Goal: Entertainment & Leisure: Consume media (video, audio)

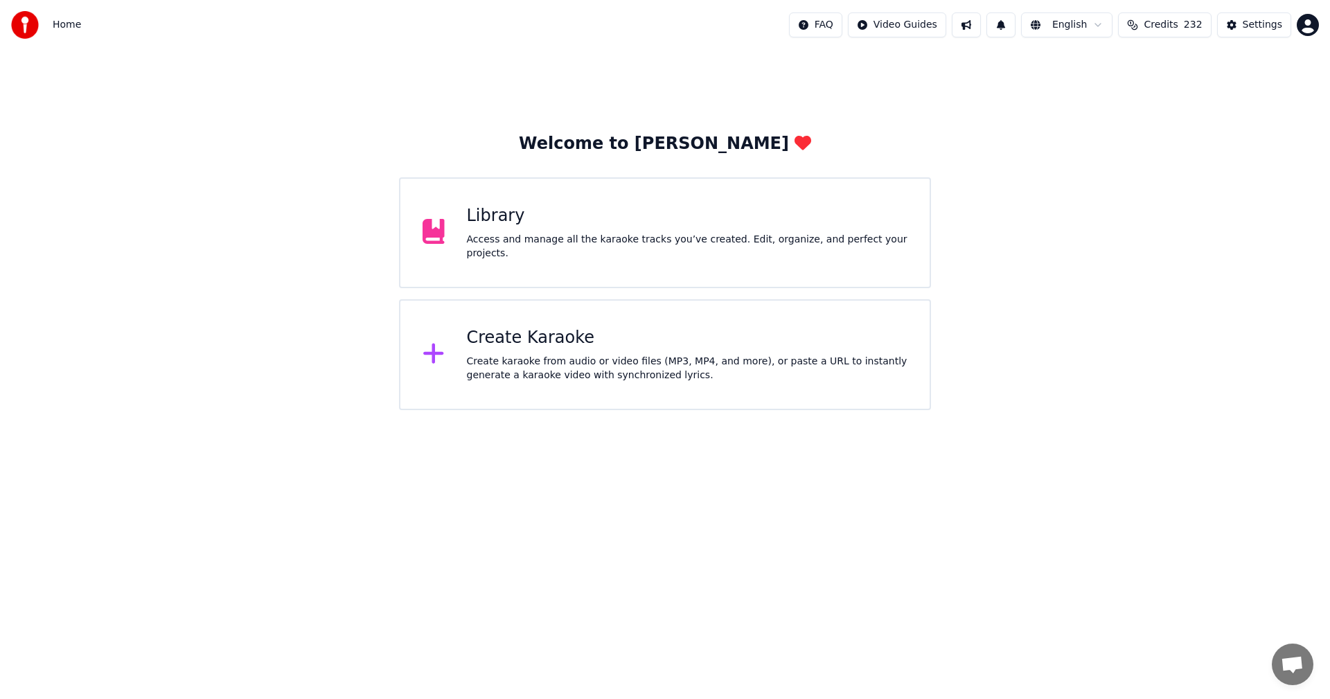
click at [537, 245] on div "Access and manage all the karaoke tracks you’ve created. Edit, organize, and pe…" at bounding box center [687, 247] width 441 height 28
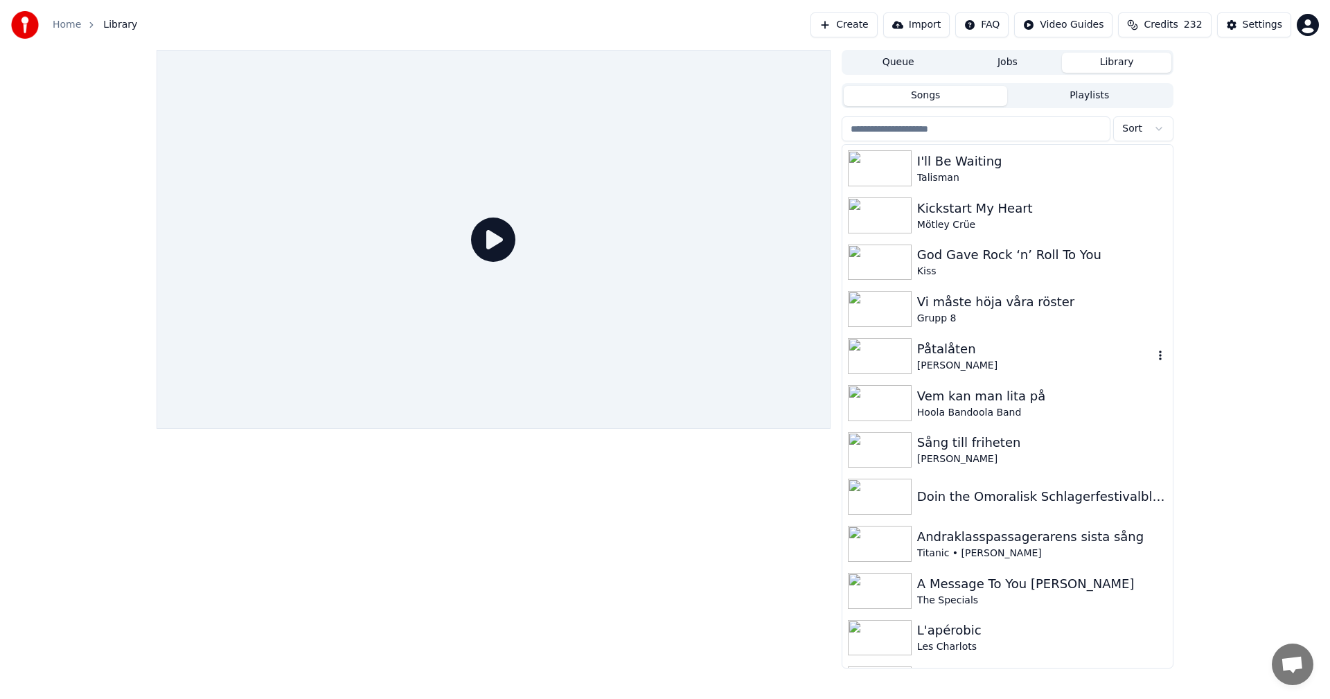
click at [964, 361] on div "[PERSON_NAME]" at bounding box center [1035, 366] width 236 height 14
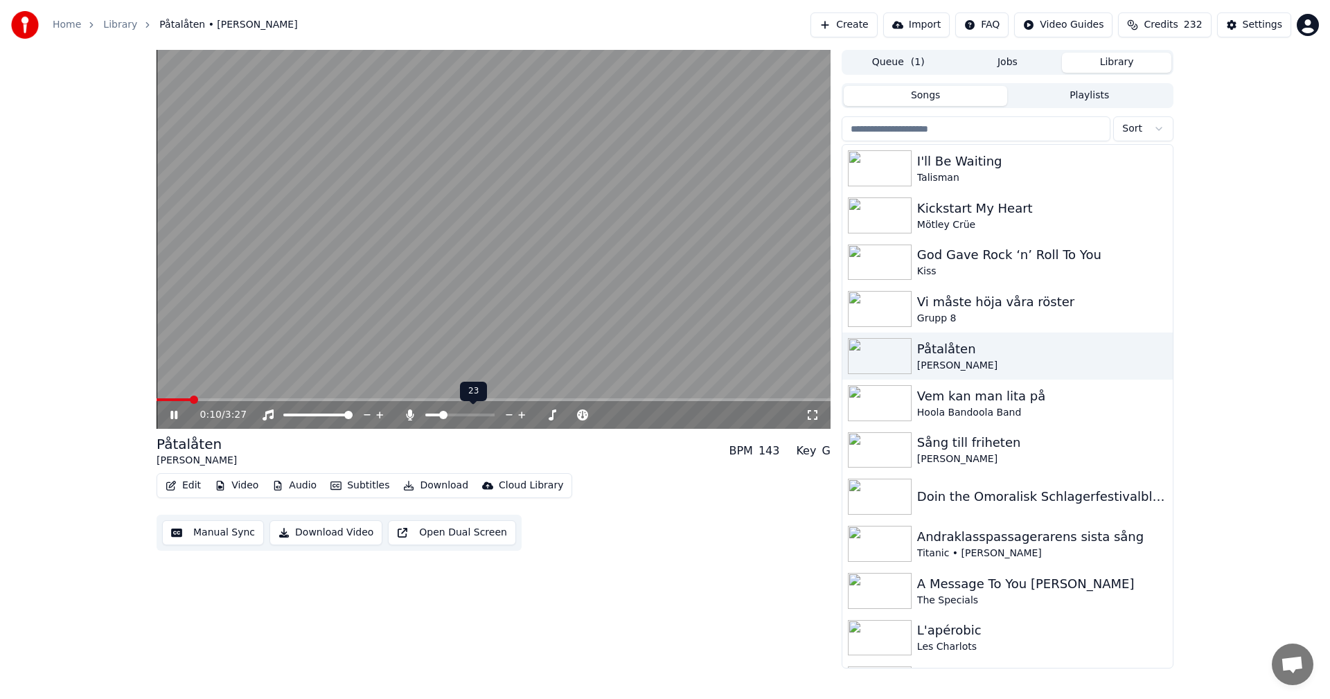
click at [441, 416] on span at bounding box center [443, 415] width 8 height 8
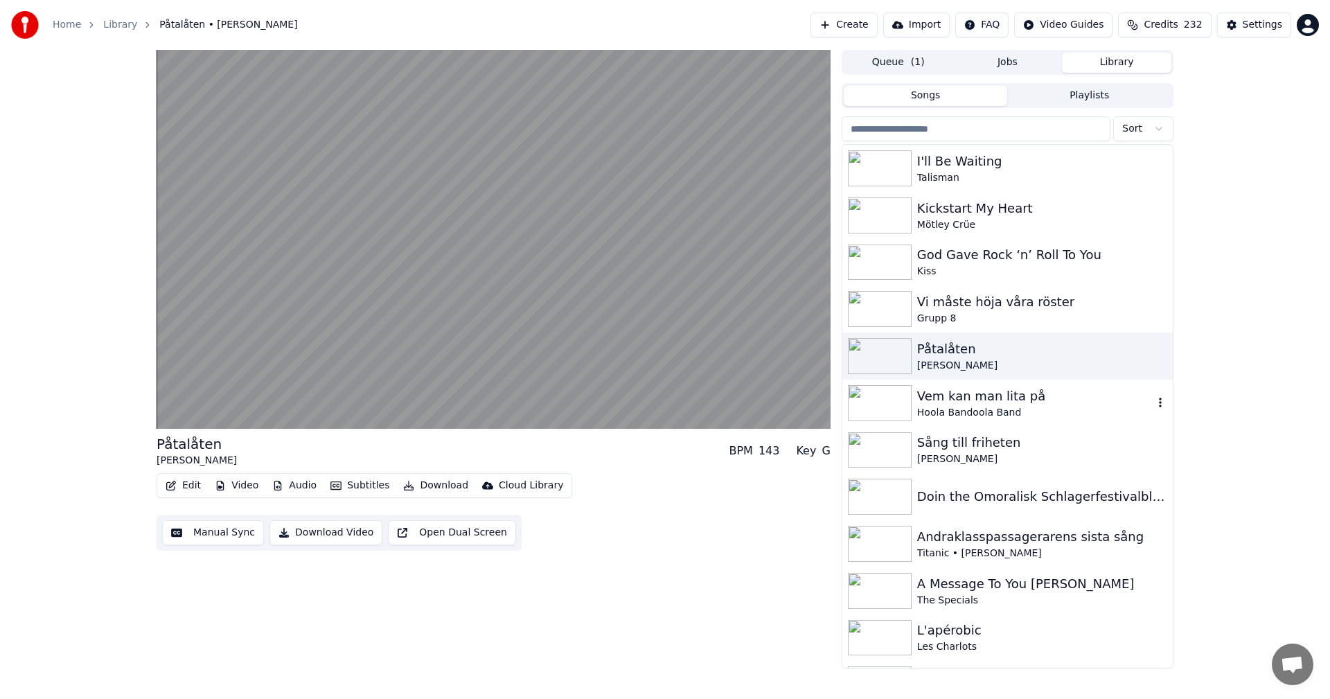
click at [1007, 396] on div "Vem kan man lita på" at bounding box center [1035, 396] width 236 height 19
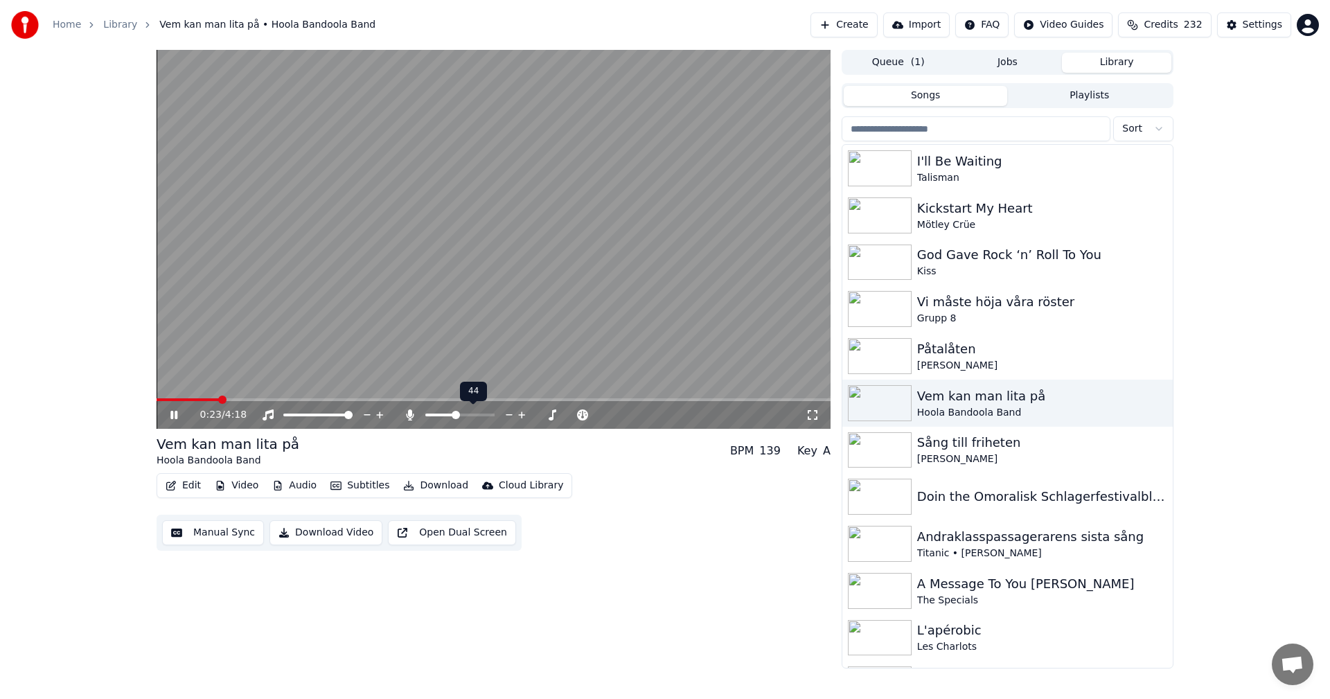
click at [456, 415] on span at bounding box center [459, 415] width 69 height 3
click at [963, 461] on div "[PERSON_NAME]" at bounding box center [1035, 459] width 236 height 14
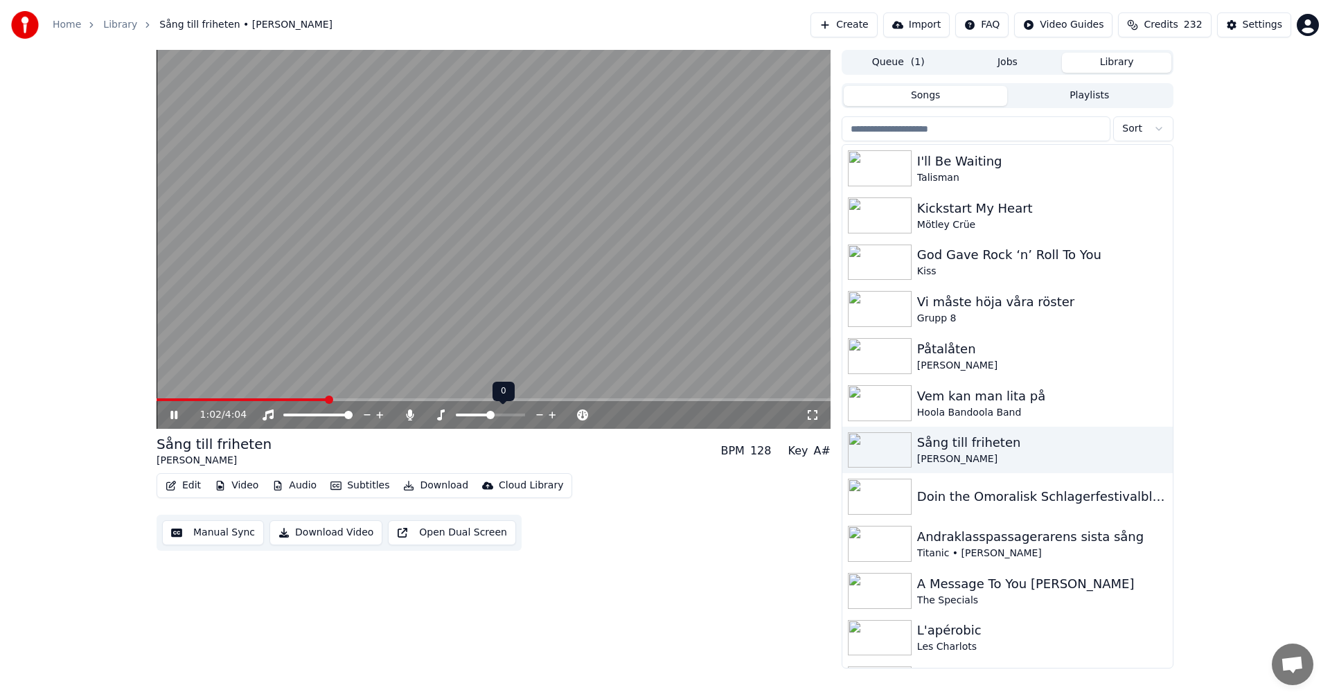
drag, startPoint x: 485, startPoint y: 412, endPoint x: 504, endPoint y: 415, distance: 19.6
click at [504, 415] on div at bounding box center [503, 415] width 112 height 14
click at [490, 416] on span at bounding box center [490, 415] width 8 height 8
click at [475, 414] on span at bounding box center [473, 415] width 8 height 8
click at [873, 121] on input "search" at bounding box center [976, 128] width 269 height 25
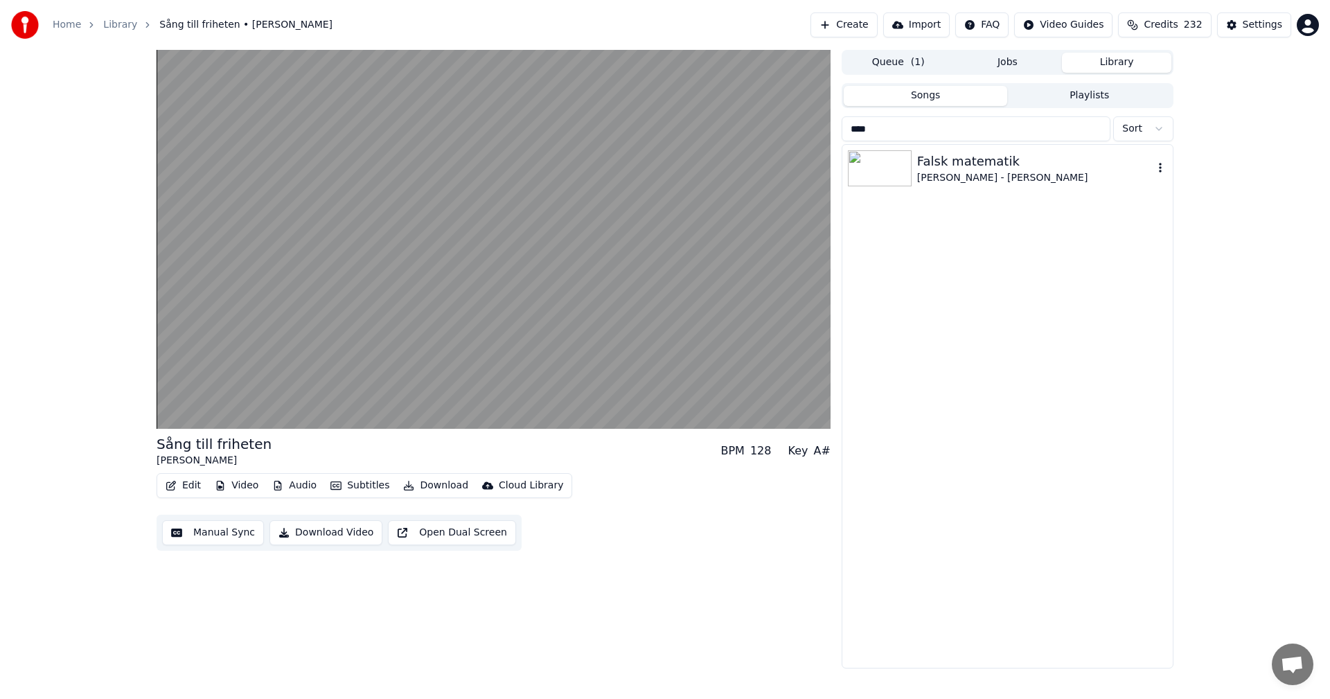
type input "****"
click at [943, 178] on div "[PERSON_NAME] - [PERSON_NAME]" at bounding box center [1035, 178] width 236 height 14
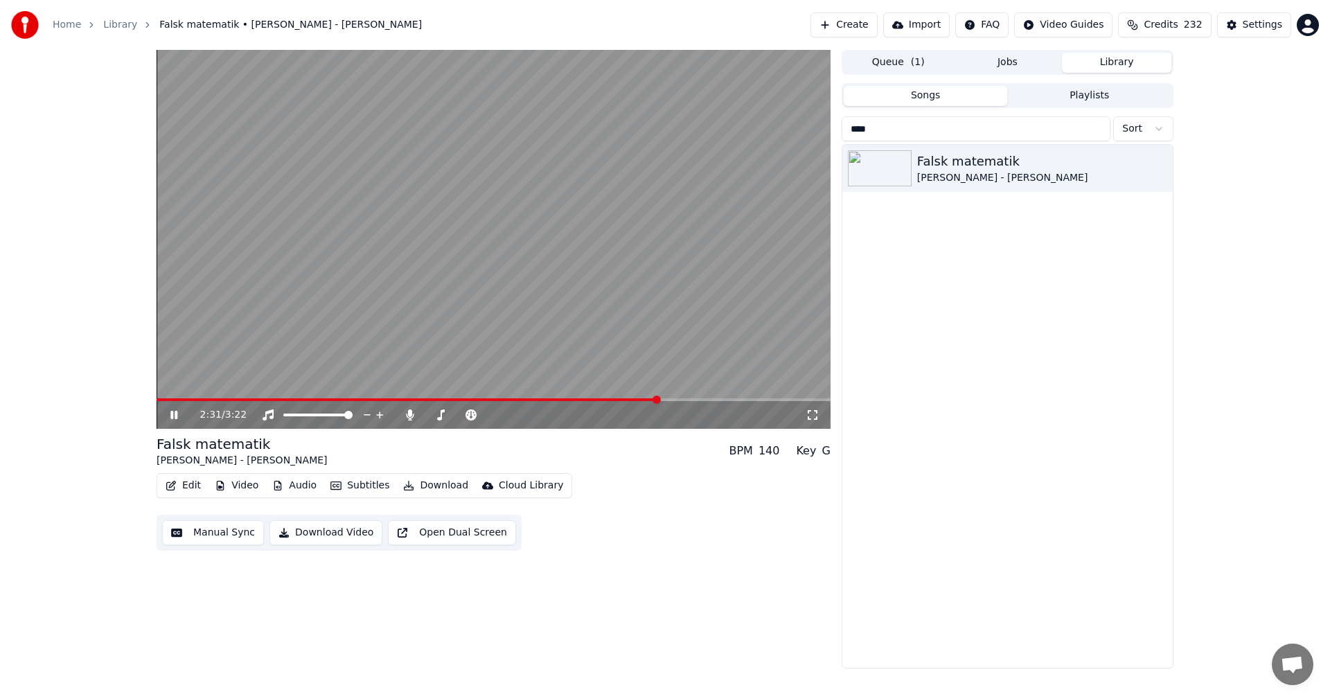
click at [659, 398] on span at bounding box center [494, 399] width 674 height 3
click at [681, 400] on span at bounding box center [494, 399] width 674 height 3
click at [704, 400] on span at bounding box center [494, 399] width 674 height 3
click at [722, 400] on span at bounding box center [494, 399] width 674 height 3
click at [747, 401] on span at bounding box center [494, 399] width 674 height 3
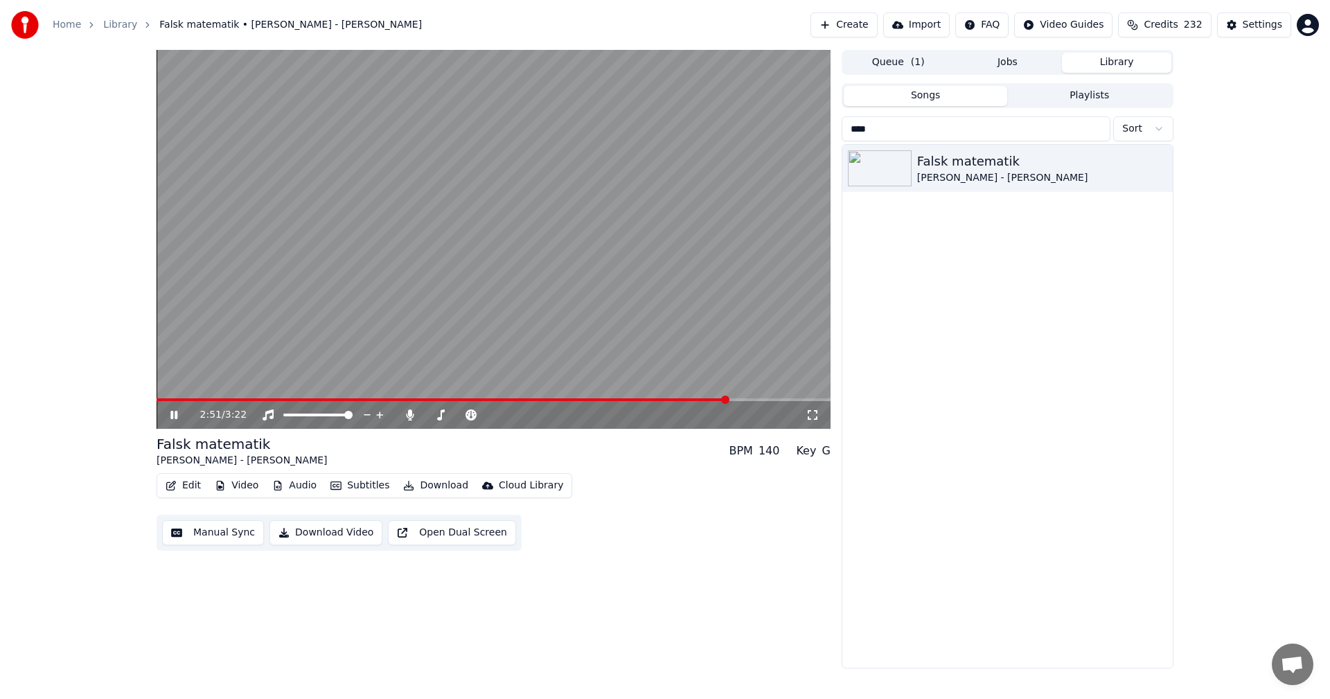
click at [763, 402] on div "2:51 / 3:22" at bounding box center [494, 415] width 674 height 28
click at [765, 399] on span at bounding box center [494, 399] width 674 height 3
click at [748, 400] on span at bounding box center [453, 399] width 592 height 3
click at [734, 400] on span at bounding box center [446, 399] width 578 height 3
click at [711, 398] on span at bounding box center [435, 399] width 556 height 3
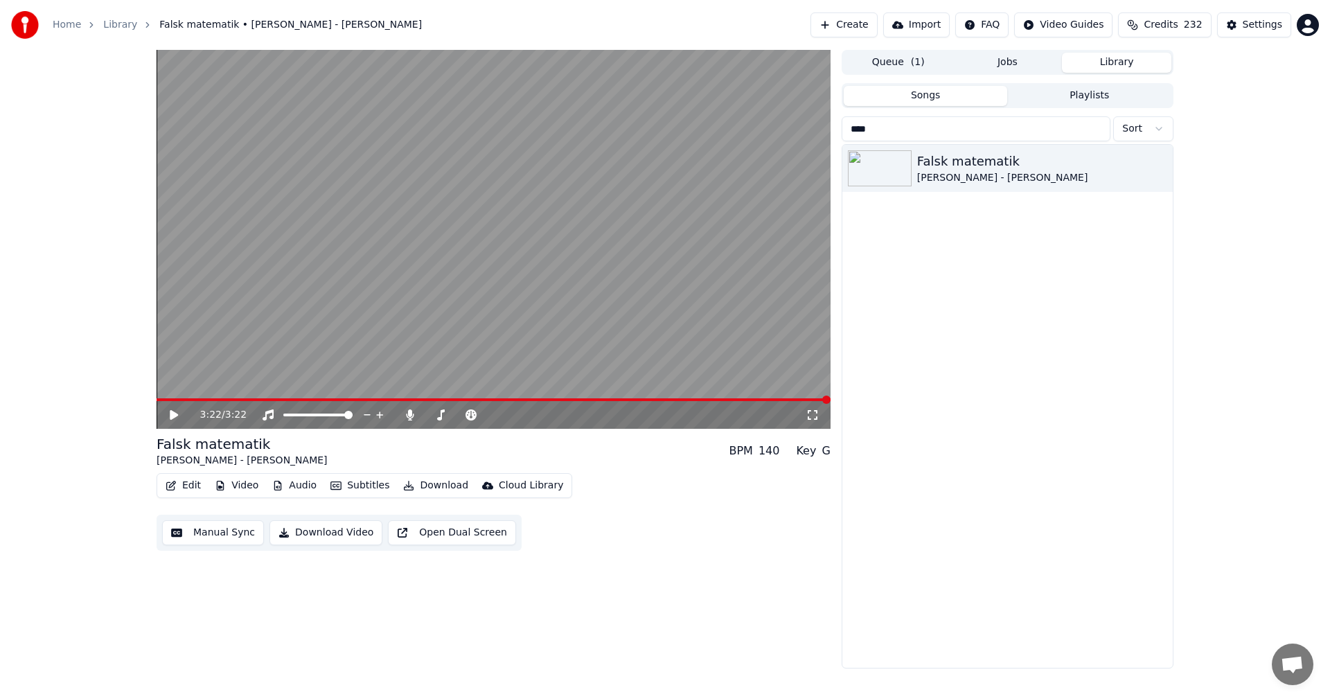
click at [1239, 113] on div "3:22 / 3:22 Falsk matematik [PERSON_NAME] - [PERSON_NAME] BPM 140 Key G Edit Vi…" at bounding box center [665, 359] width 1330 height 619
click at [1103, 65] on button "Library" at bounding box center [1116, 63] width 109 height 20
click at [907, 64] on button "Queue ( 1 )" at bounding box center [898, 63] width 109 height 20
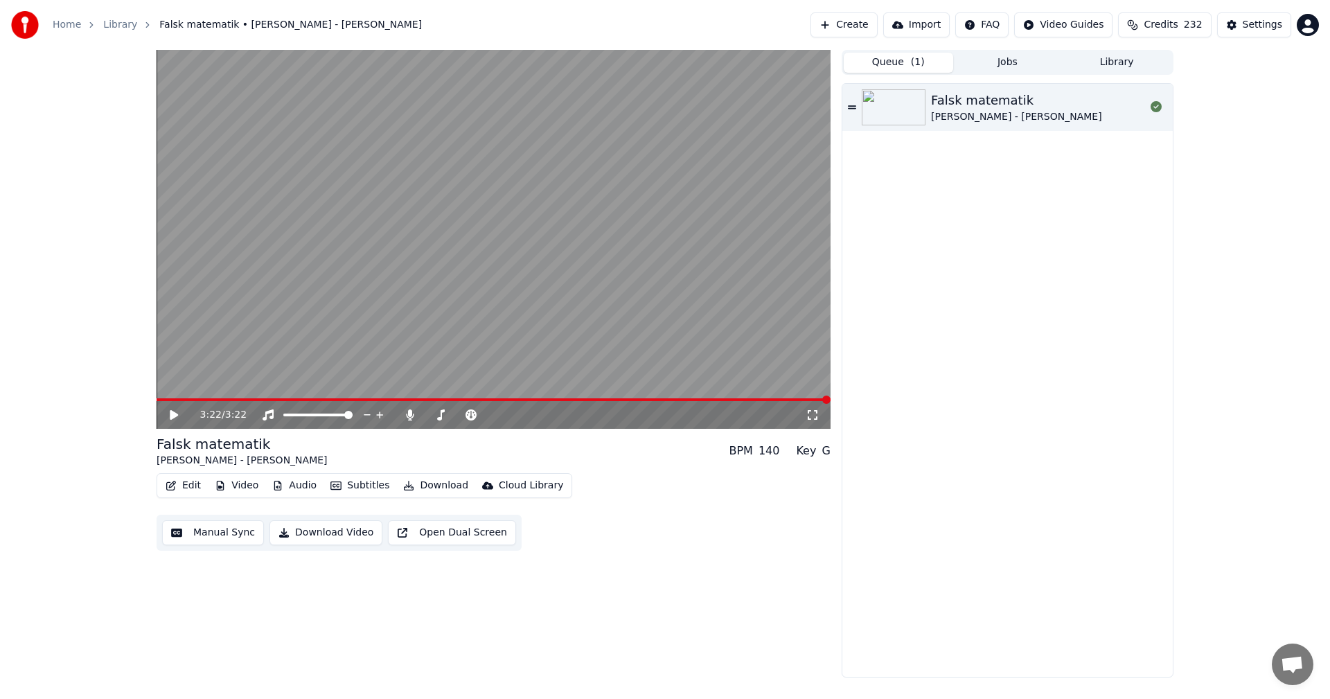
click at [1112, 54] on button "Library" at bounding box center [1116, 63] width 109 height 20
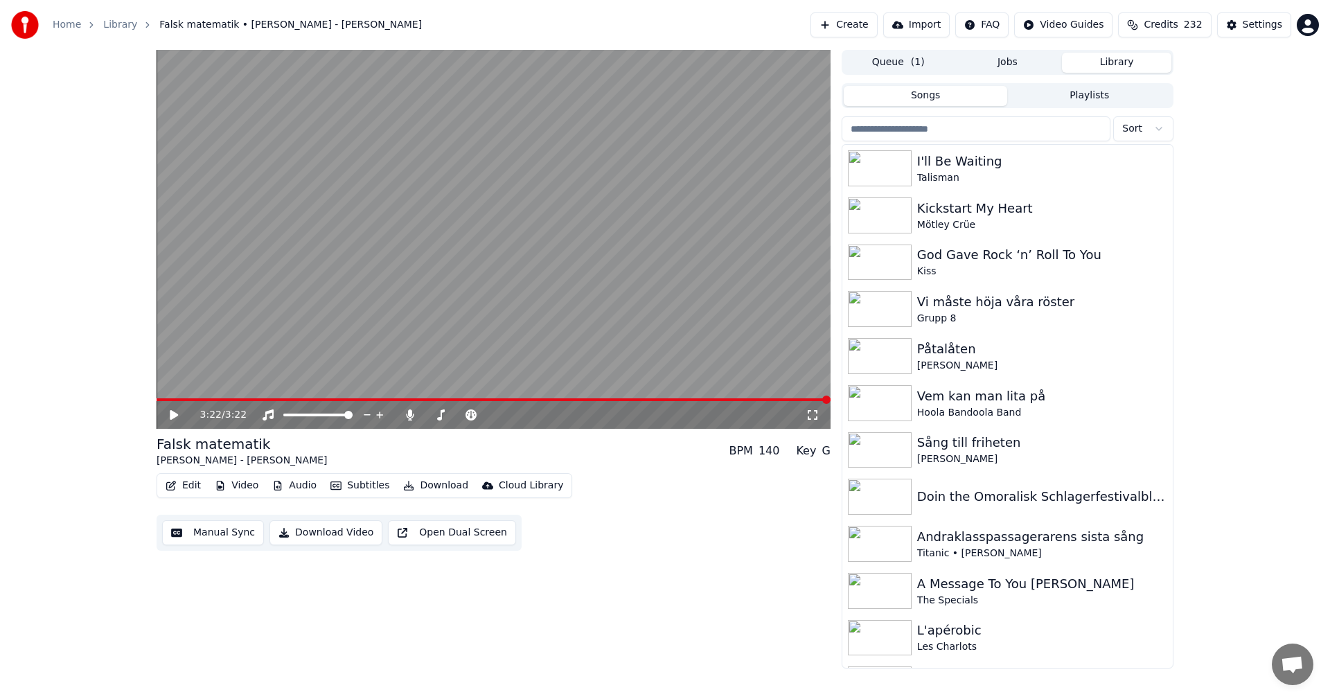
click at [995, 130] on input "search" at bounding box center [976, 128] width 269 height 25
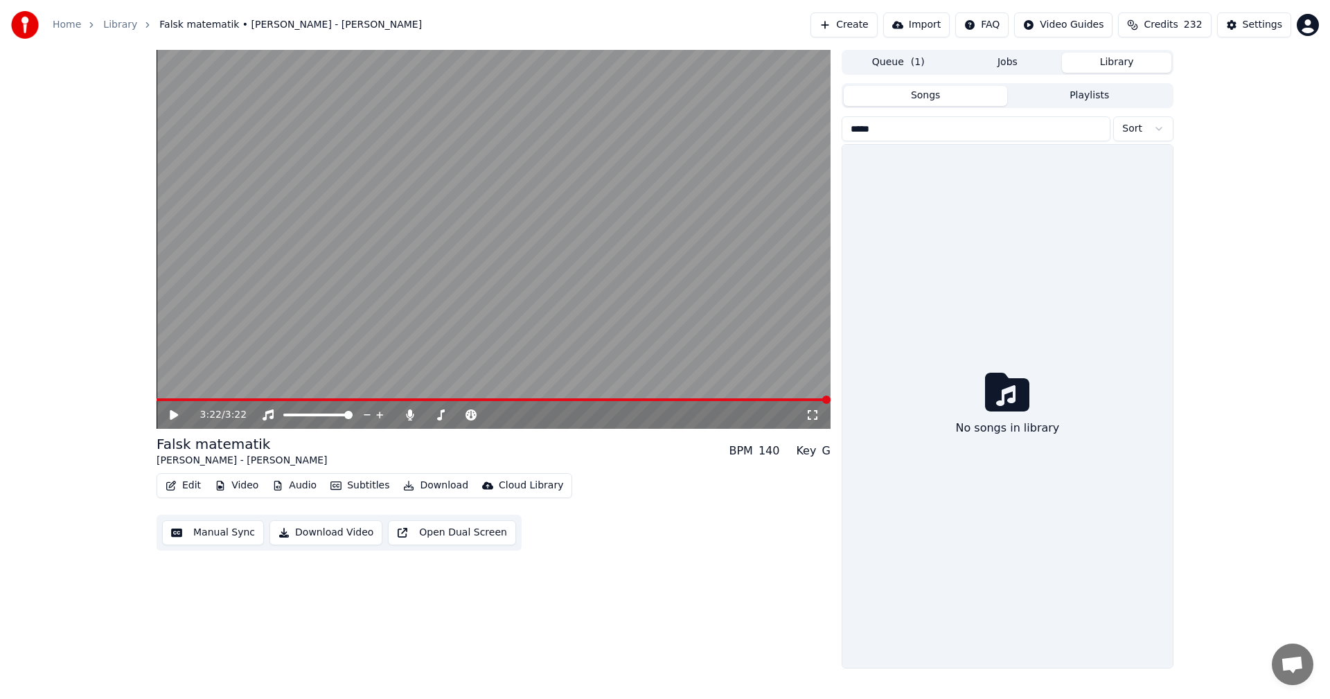
type input "*****"
